Goal: Navigation & Orientation: Find specific page/section

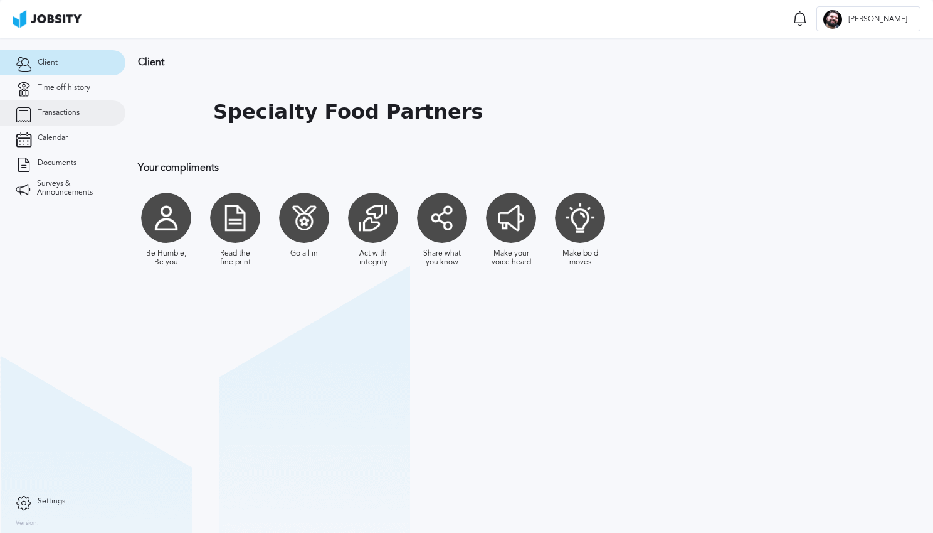
click at [45, 119] on link "Transactions" at bounding box center [62, 112] width 125 height 25
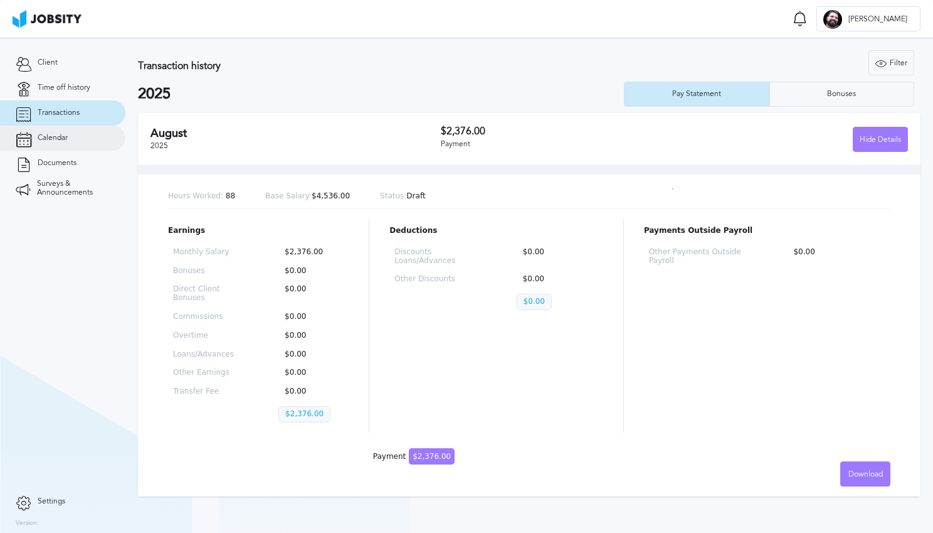
click at [54, 131] on link "Calendar" at bounding box center [62, 137] width 125 height 25
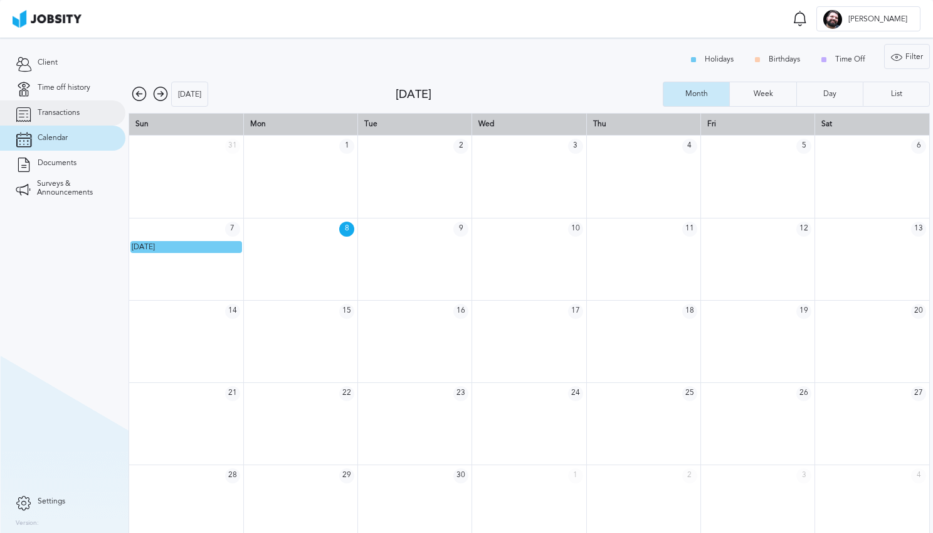
click at [70, 109] on span "Transactions" at bounding box center [59, 113] width 42 height 9
